Goal: Information Seeking & Learning: Learn about a topic

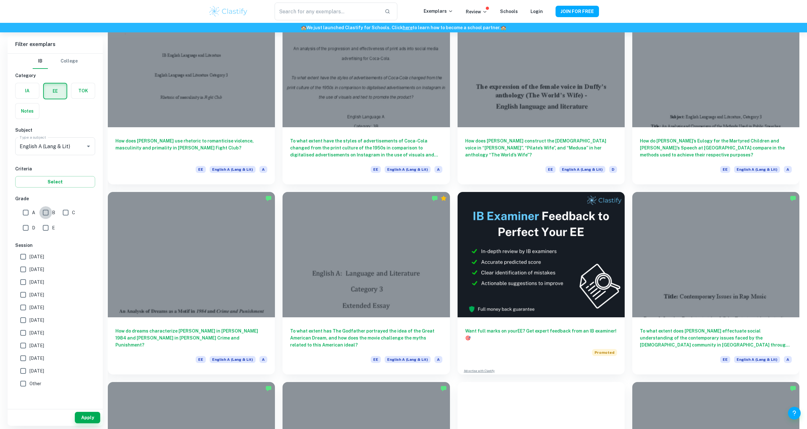
click at [46, 213] on input "B" at bounding box center [45, 212] width 13 height 13
checkbox input "true"
click at [25, 211] on input "A" at bounding box center [25, 212] width 13 height 13
checkbox input "true"
click at [85, 417] on button "Apply" at bounding box center [87, 416] width 25 height 11
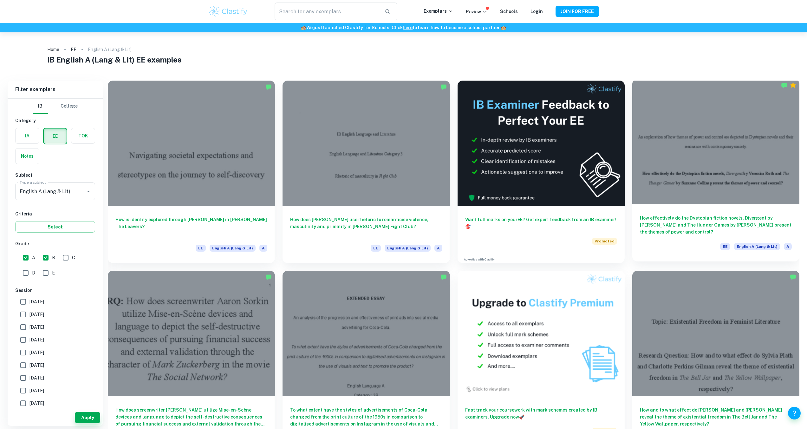
click at [720, 212] on div "How effectively do the Dystopian fiction novels, Divergent by [PERSON_NAME] and…" at bounding box center [715, 232] width 167 height 57
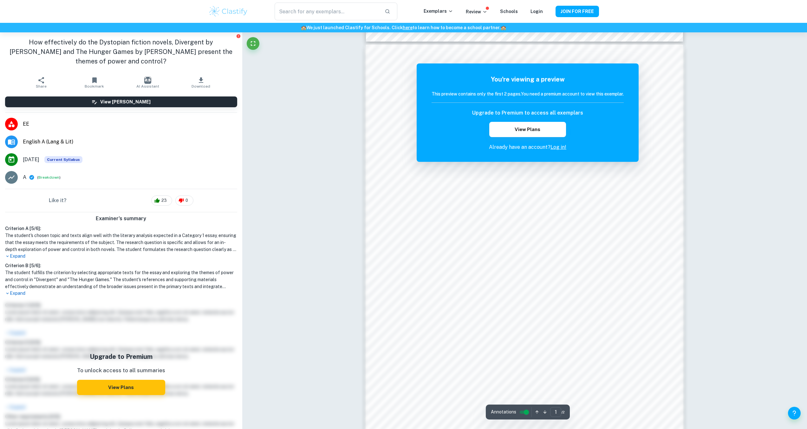
scroll to position [363, 0]
click at [543, 412] on icon "button" at bounding box center [544, 411] width 5 height 5
click at [544, 130] on button "View Plans" at bounding box center [527, 129] width 77 height 15
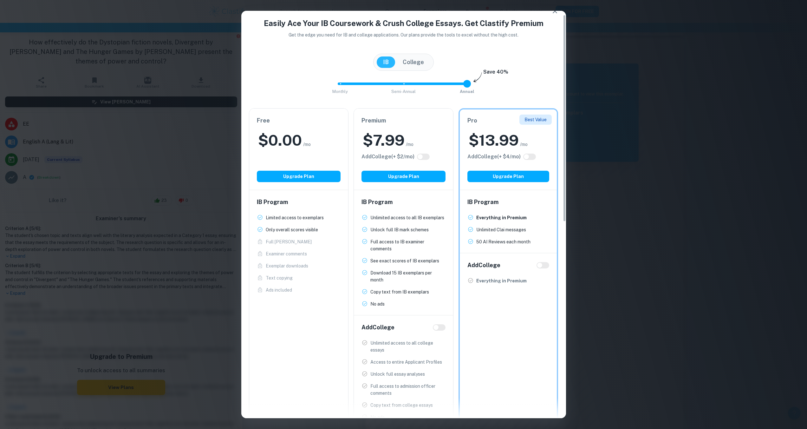
scroll to position [8, 0]
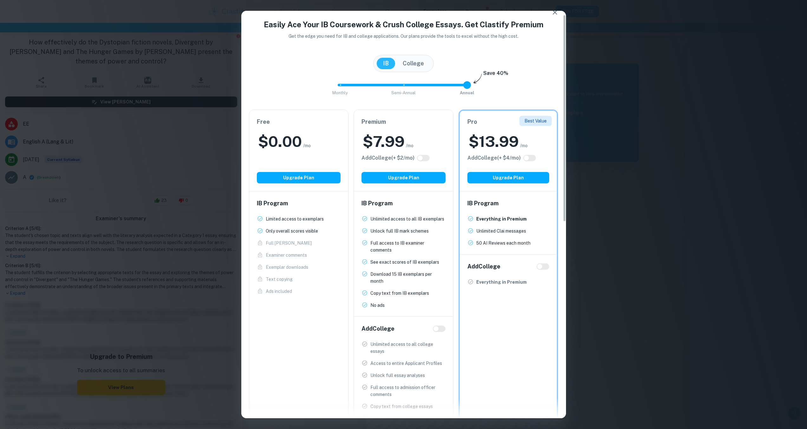
click at [420, 61] on button "College" at bounding box center [413, 63] width 34 height 11
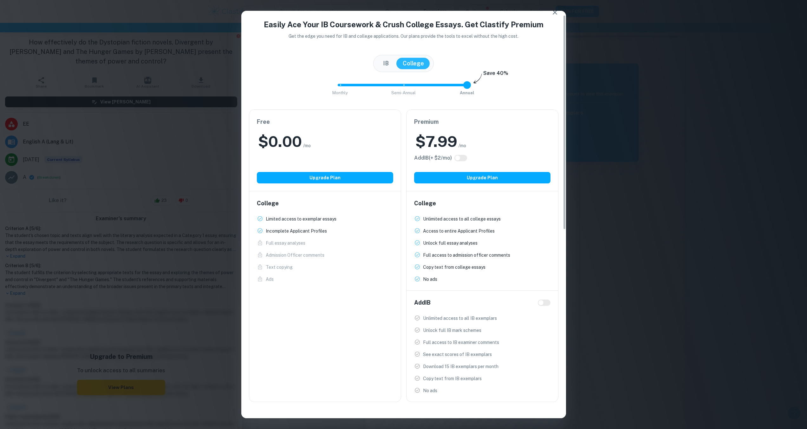
click at [391, 61] on button "IB" at bounding box center [386, 63] width 18 height 11
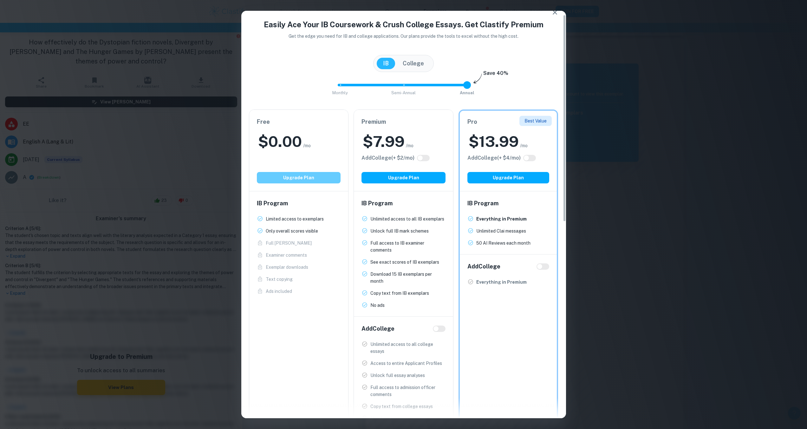
click at [294, 177] on button "Upgrade Plan" at bounding box center [299, 177] width 84 height 11
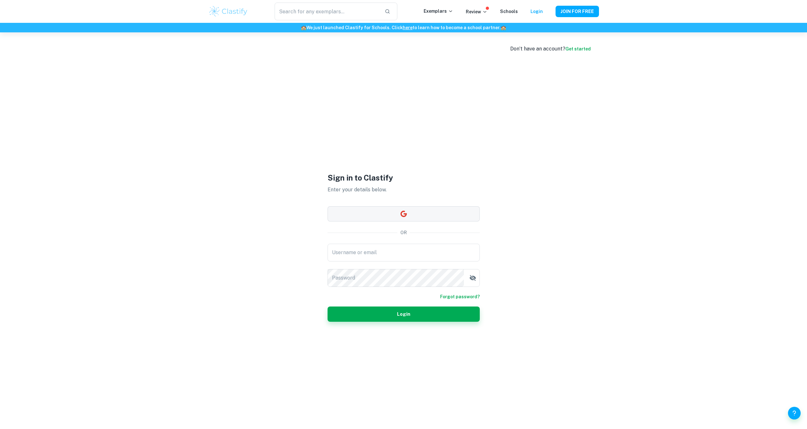
click at [345, 208] on button "button" at bounding box center [403, 213] width 152 height 15
click at [383, 219] on button "button" at bounding box center [403, 213] width 152 height 15
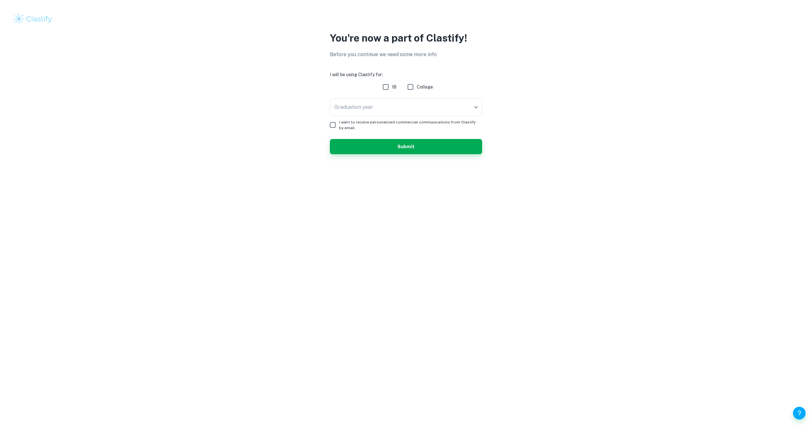
click at [386, 87] on input "IB" at bounding box center [385, 87] width 13 height 13
checkbox input "true"
click at [377, 107] on body "We value your privacy We use cookies to enhance your browsing experience, serve…" at bounding box center [406, 214] width 812 height 429
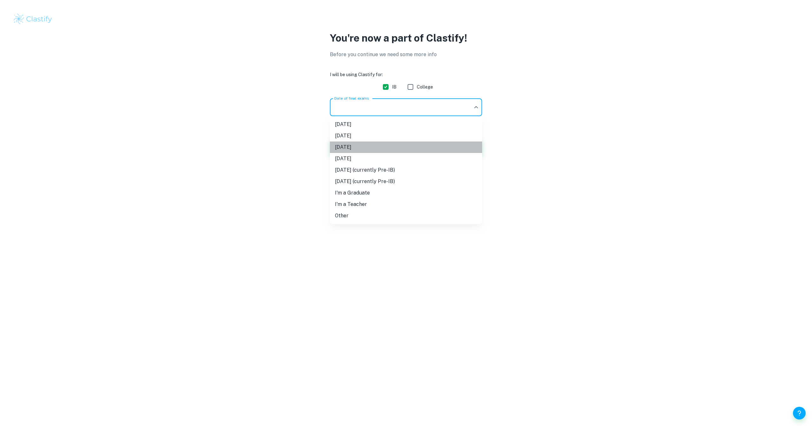
click at [399, 145] on li "[DATE]" at bounding box center [406, 146] width 152 height 11
type input "M26"
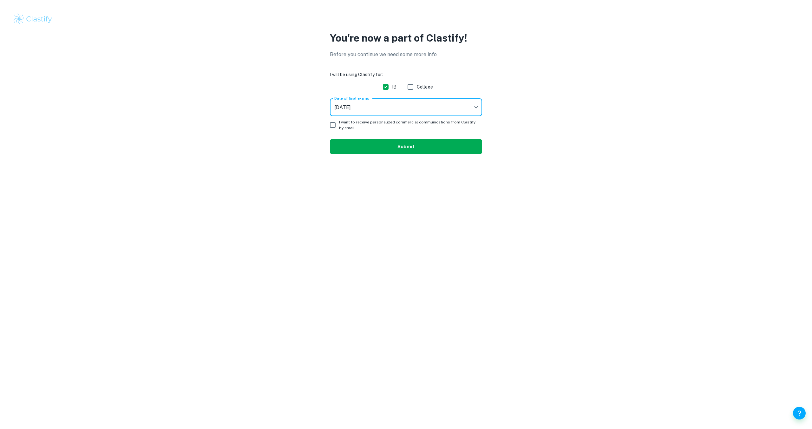
click at [384, 144] on button "Submit" at bounding box center [406, 146] width 152 height 15
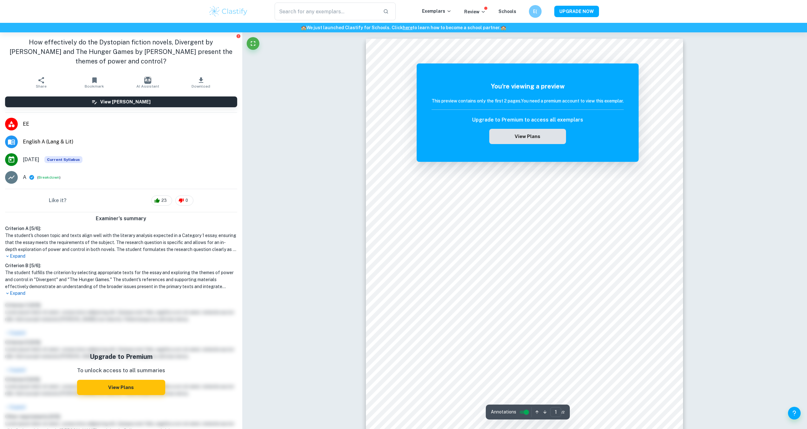
click at [525, 138] on button "View Plans" at bounding box center [527, 136] width 77 height 15
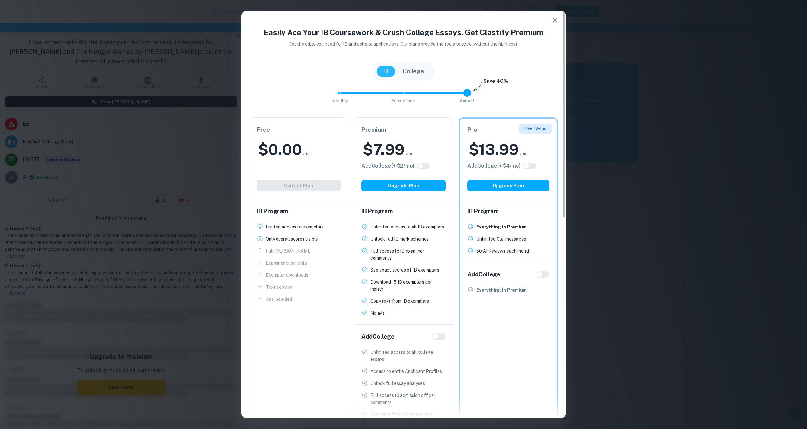
click at [635, 101] on div "Easily Ace Your IB Coursework & Crush College Essays. Get Clastify Premium Get …" at bounding box center [403, 214] width 807 height 429
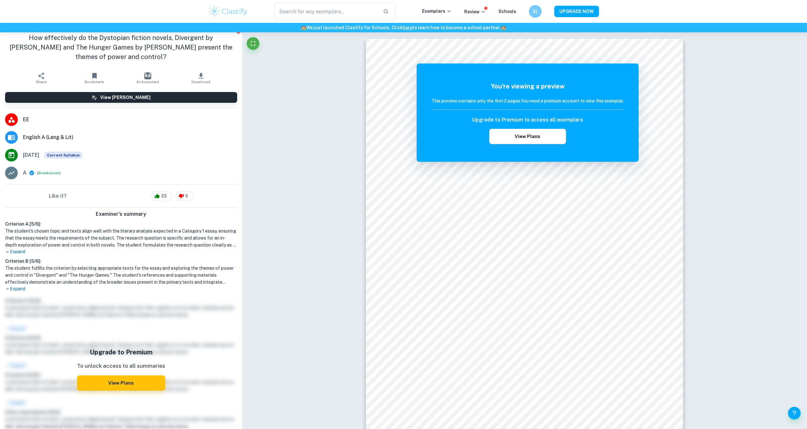
scroll to position [5, 0]
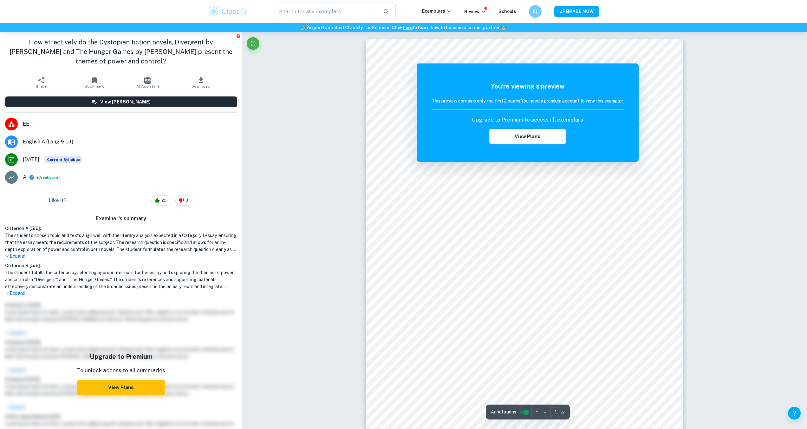
click at [478, 10] on p "Review" at bounding box center [475, 11] width 22 height 7
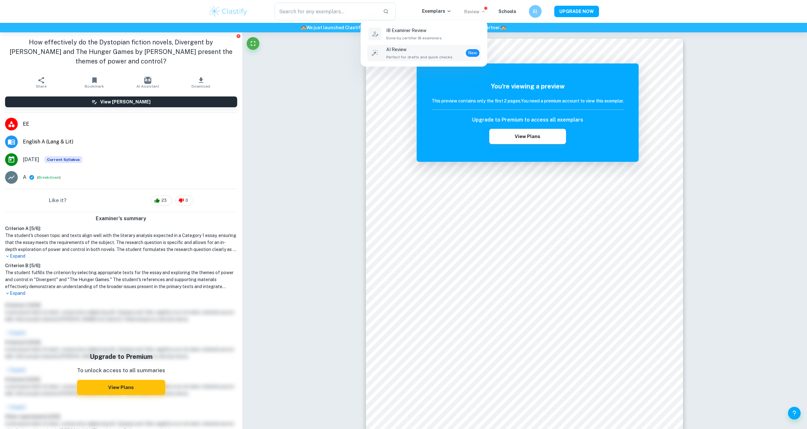
click at [445, 51] on p "AI Review" at bounding box center [419, 49] width 67 height 7
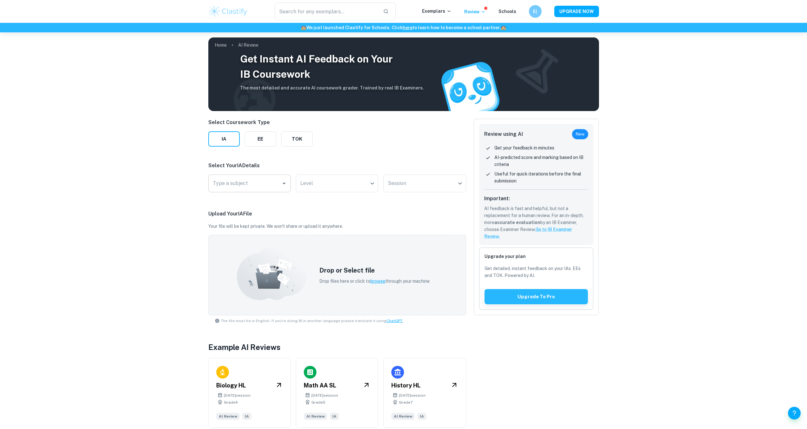
scroll to position [32, 0]
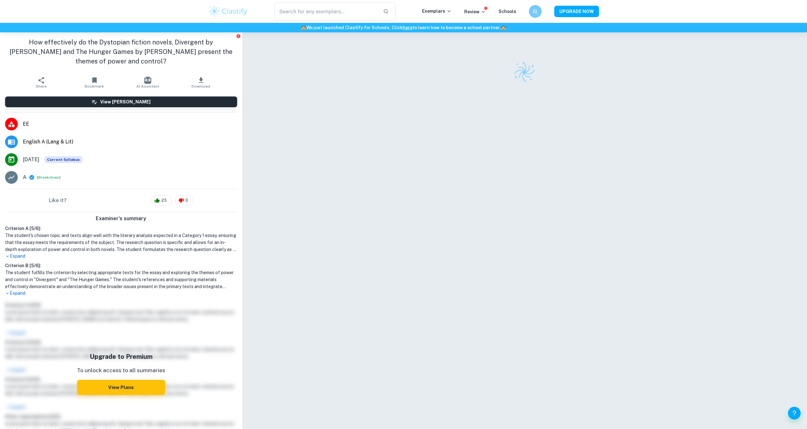
drag, startPoint x: 0, startPoint y: 0, endPoint x: 258, endPoint y: 45, distance: 261.6
click at [342, 11] on input "text" at bounding box center [327, 12] width 104 height 18
click at [213, 44] on h1 "How effectively do the Dystopian fiction novels, Divergent by [PERSON_NAME] and…" at bounding box center [121, 51] width 232 height 29
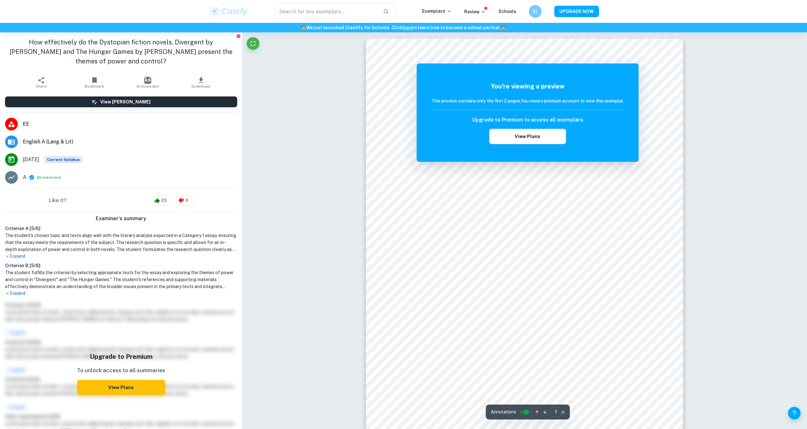
click at [31, 141] on span "English A (Lang & Lit)" at bounding box center [130, 142] width 214 height 8
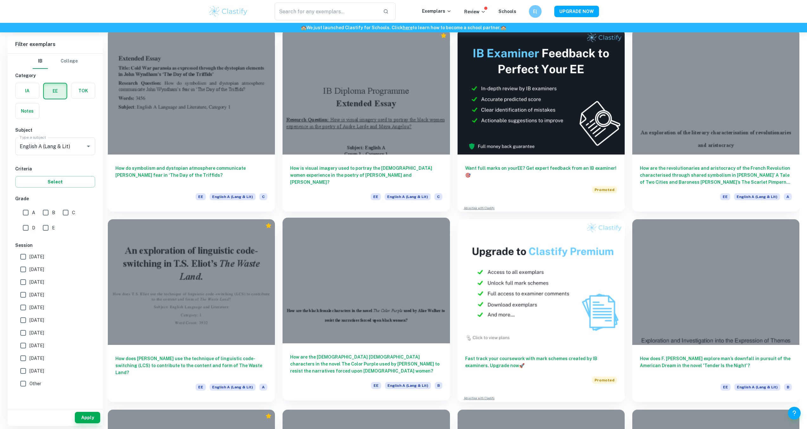
scroll to position [3227, 0]
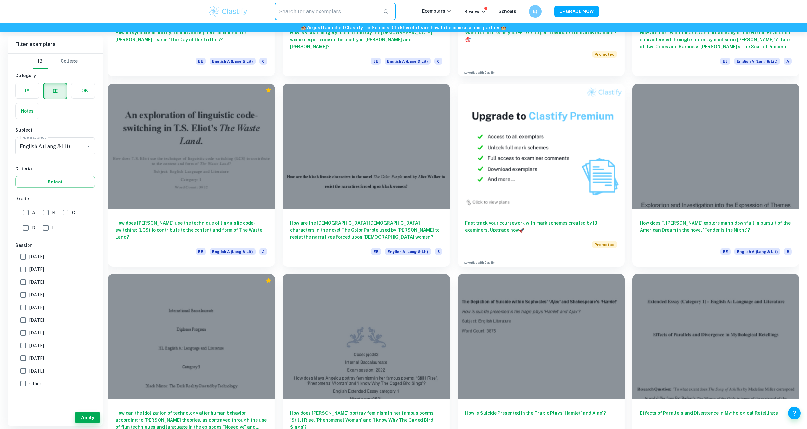
click at [300, 11] on input "text" at bounding box center [327, 12] width 104 height 18
type input "dystopia"
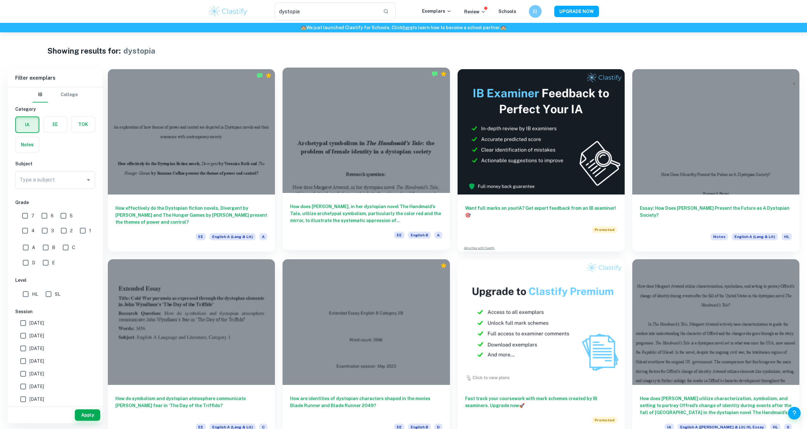
click at [320, 227] on div "How does [PERSON_NAME], in her dystopian novel The Handmaid's Tale, utilize arc…" at bounding box center [365, 221] width 167 height 57
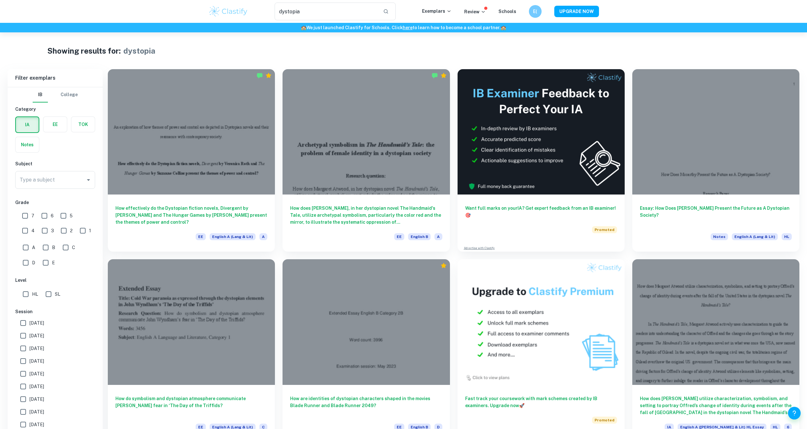
scroll to position [203, 0]
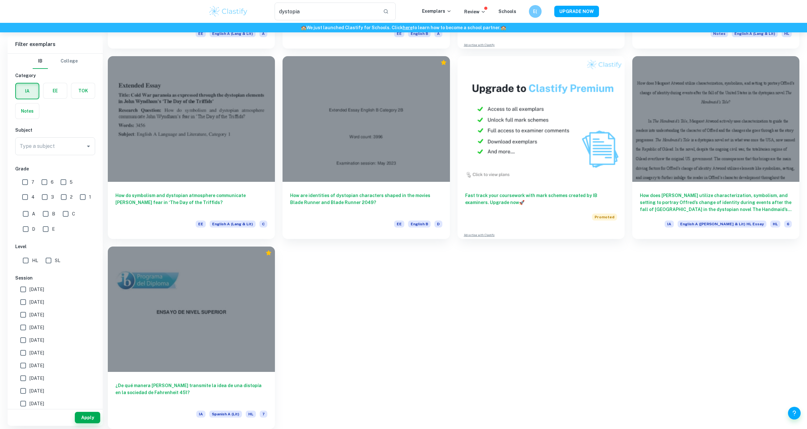
drag, startPoint x: 579, startPoint y: 264, endPoint x: 571, endPoint y: 261, distance: 8.7
click at [207, 174] on div at bounding box center [191, 117] width 167 height 125
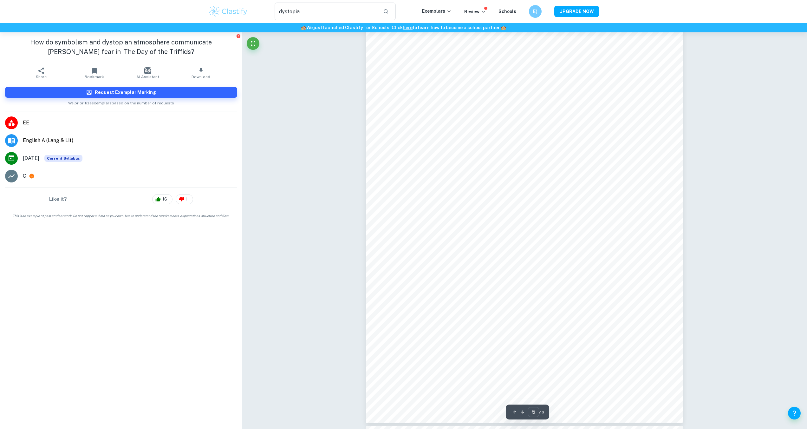
scroll to position [1972, 0]
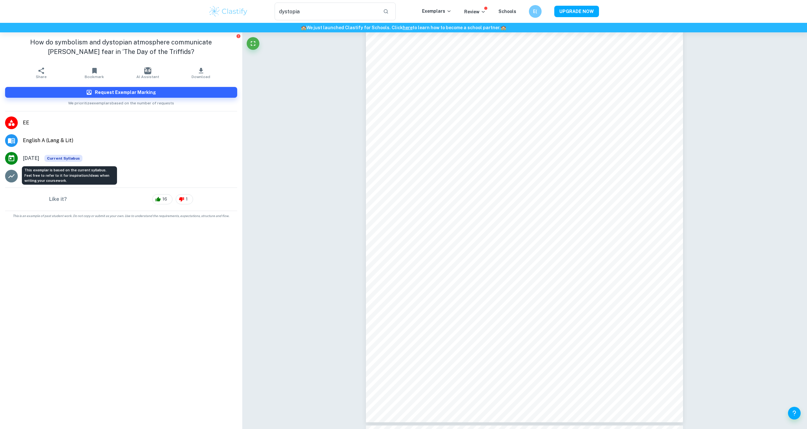
click at [59, 157] on span "Current Syllabus" at bounding box center [63, 158] width 38 height 7
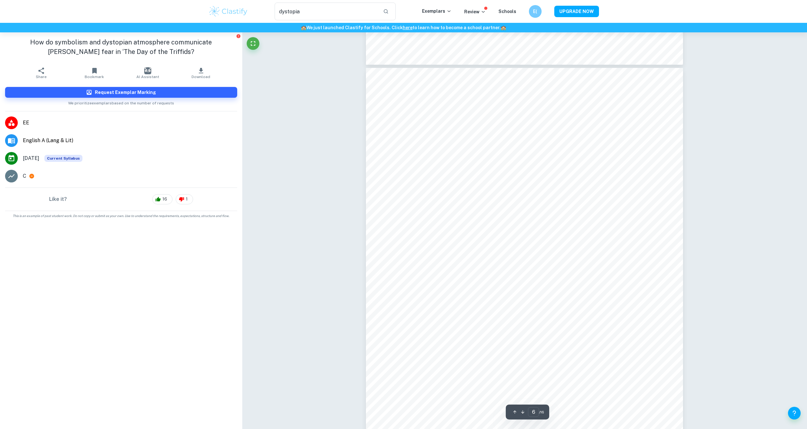
scroll to position [2355, 0]
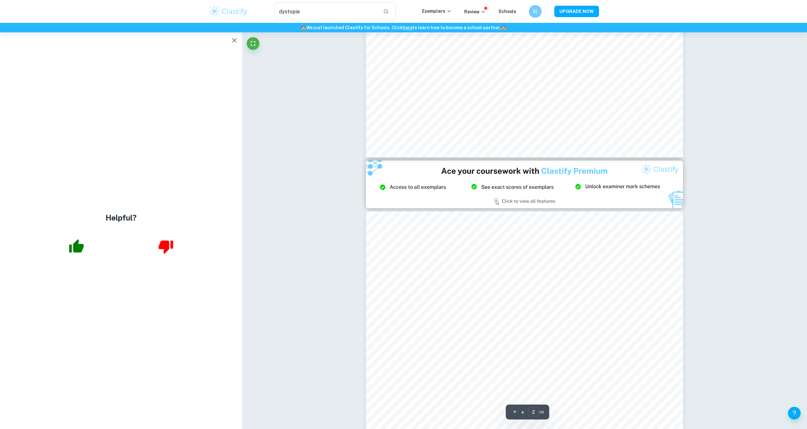
type input "3"
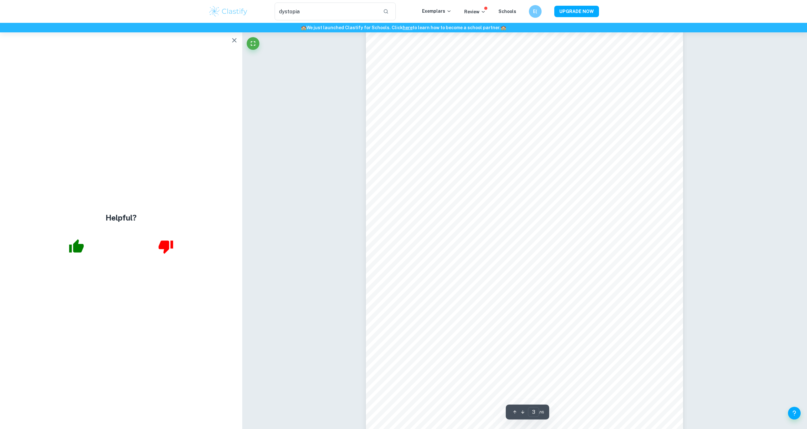
scroll to position [1016, 0]
